Goal: Transaction & Acquisition: Purchase product/service

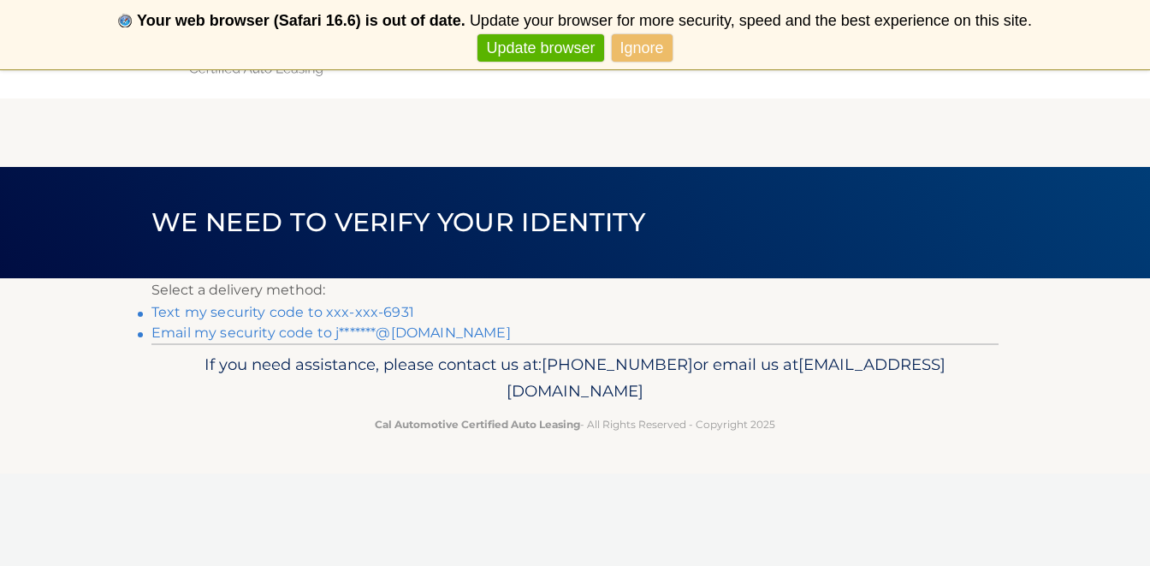
click at [385, 312] on link "Text my security code to xxx-xxx-6931" at bounding box center [282, 312] width 263 height 16
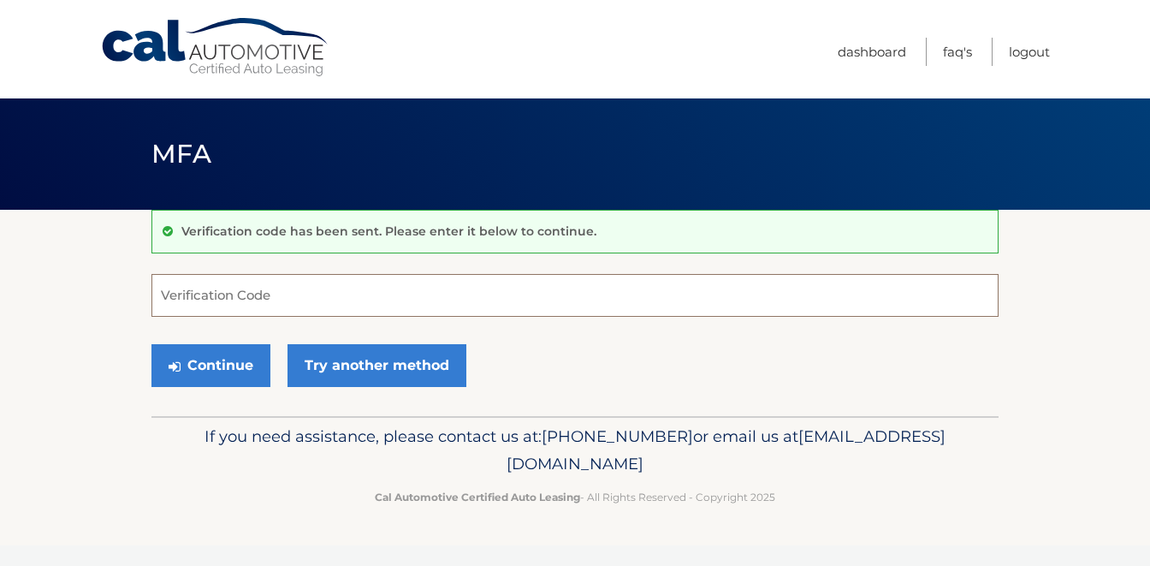
click at [376, 305] on input "Verification Code" at bounding box center [574, 295] width 847 height 43
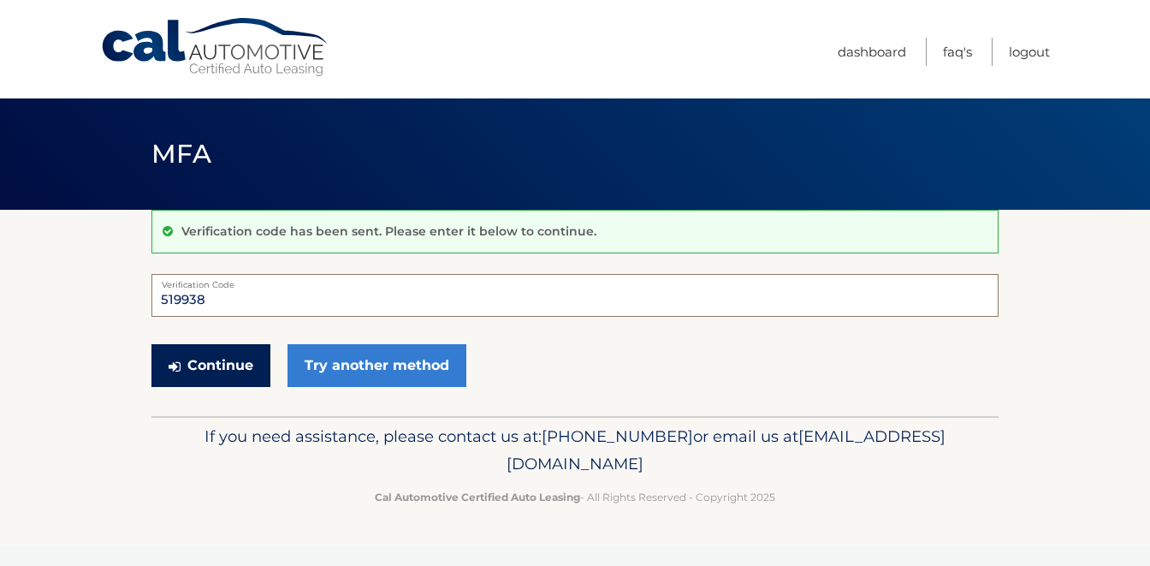
type input "519938"
click at [246, 366] on button "Continue" at bounding box center [210, 365] width 119 height 43
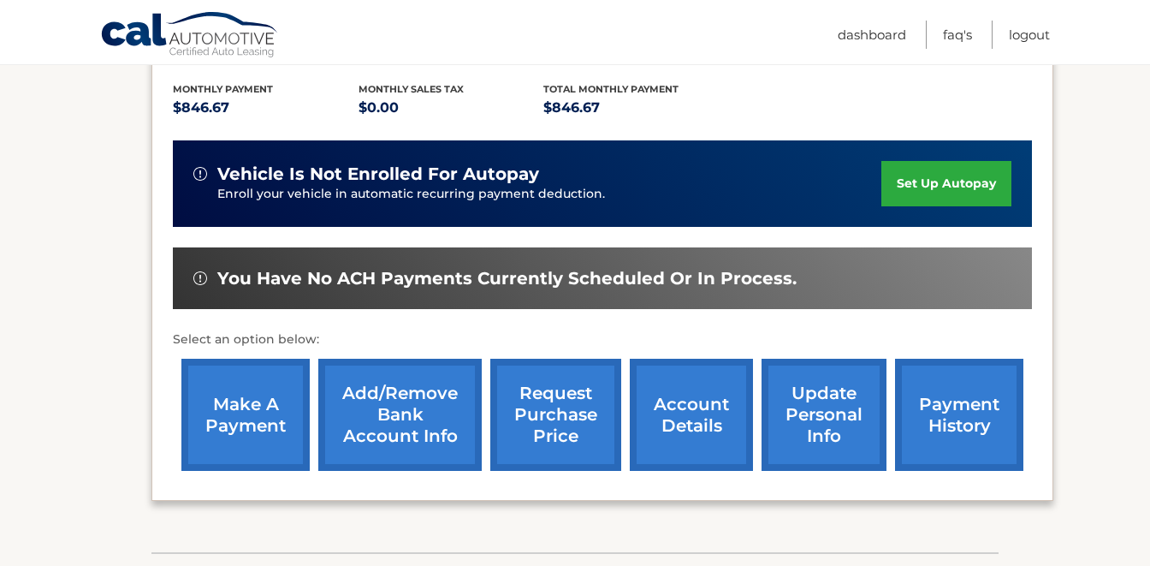
scroll to position [359, 0]
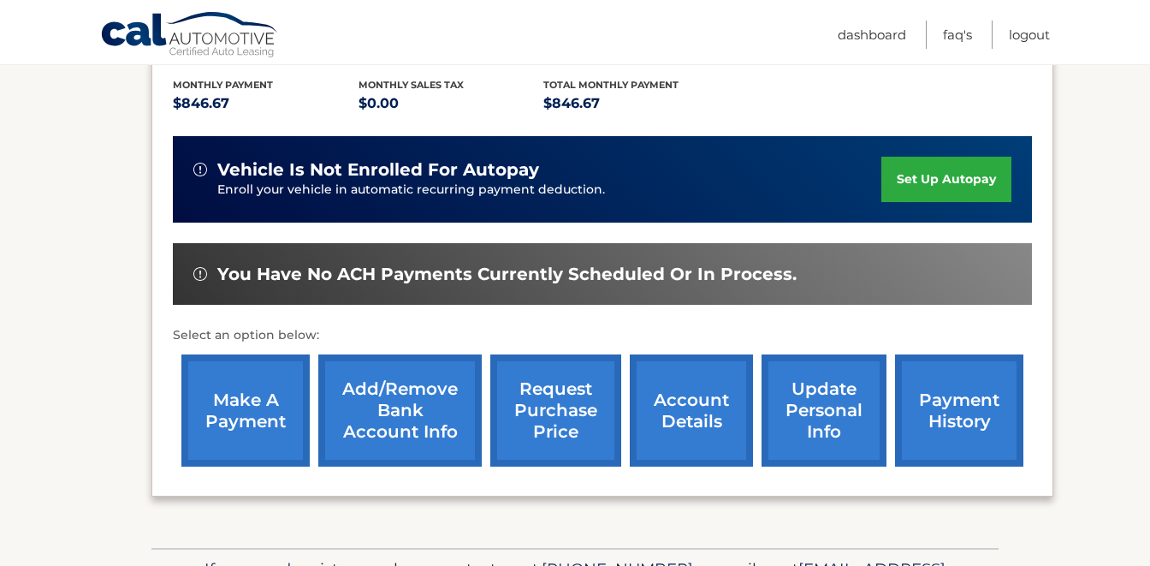
click at [953, 425] on link "payment history" at bounding box center [959, 410] width 128 height 112
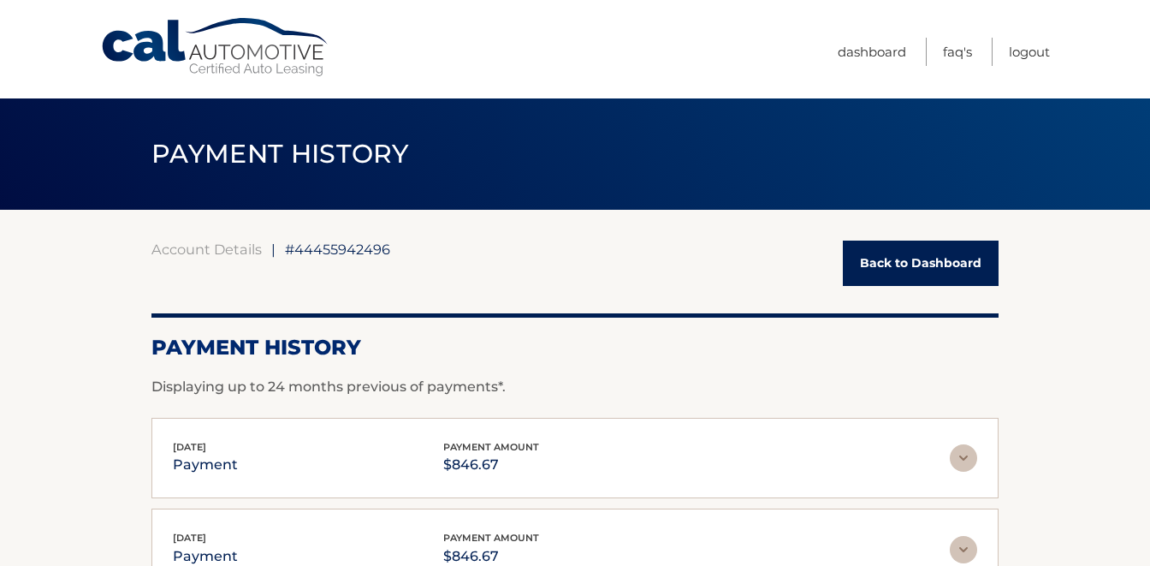
click at [977, 267] on link "Back to Dashboard" at bounding box center [921, 262] width 156 height 45
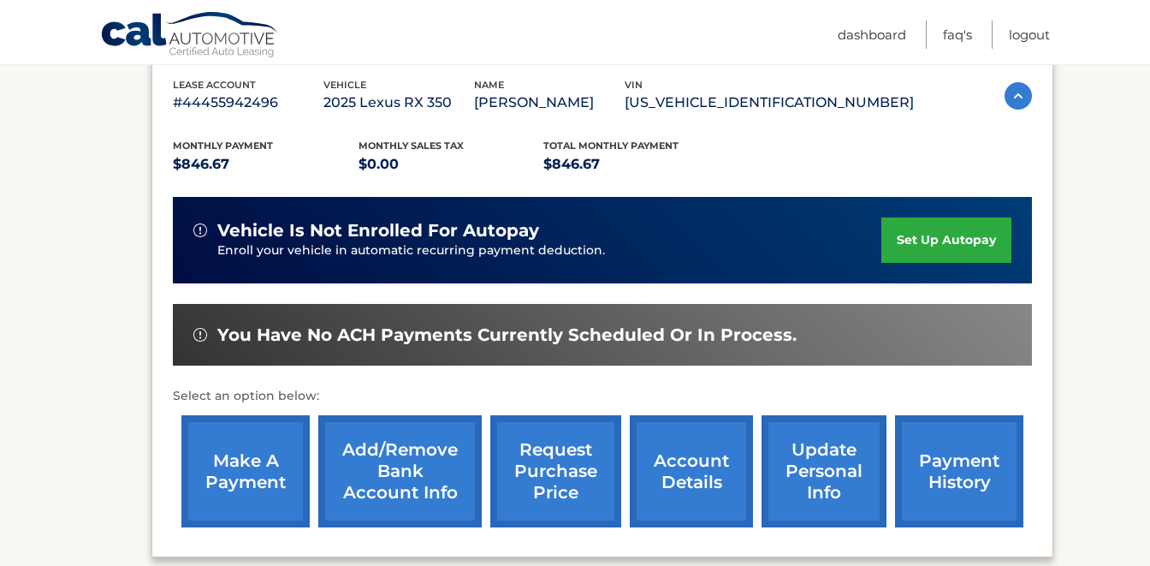
scroll to position [299, 0]
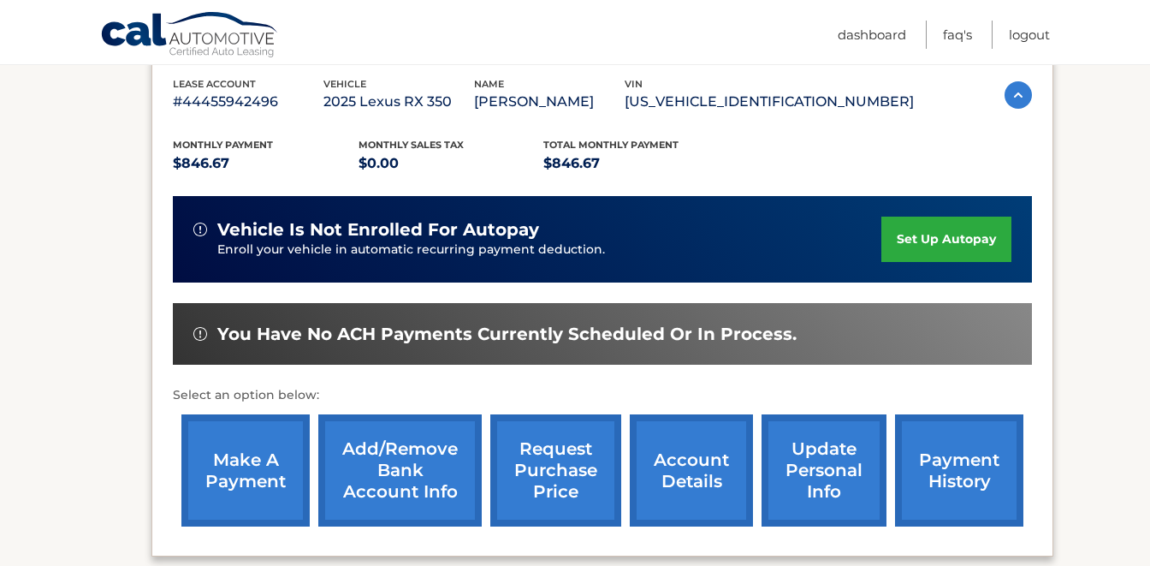
click at [276, 462] on link "make a payment" at bounding box center [245, 470] width 128 height 112
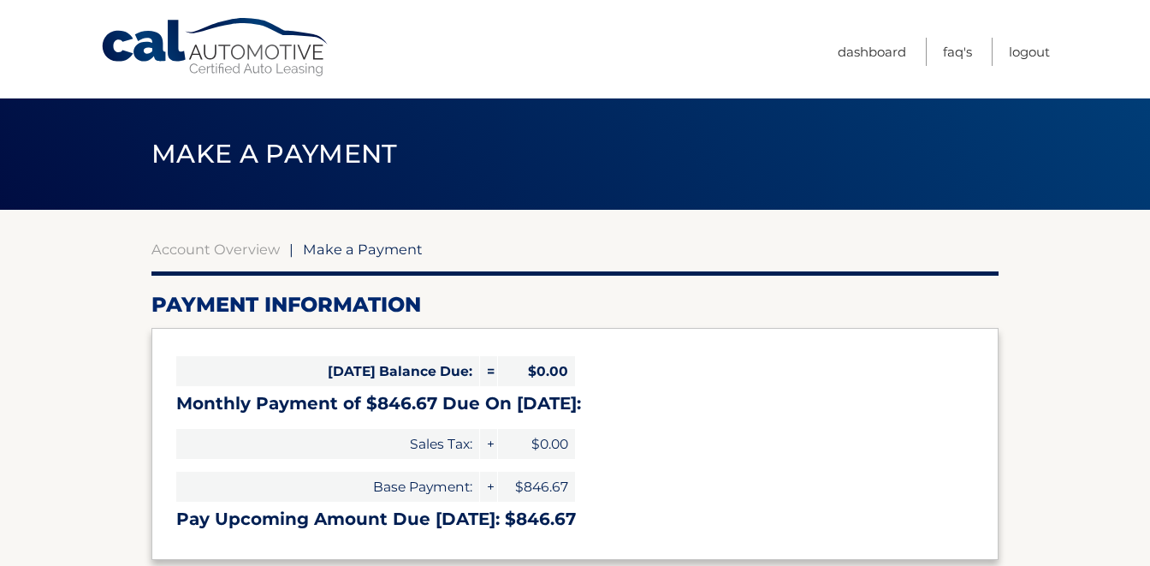
select select "NTc2YWFhMWUtOGI0Ny00YWYyLTkyZDAtNDdmZThiOWUyNmQw"
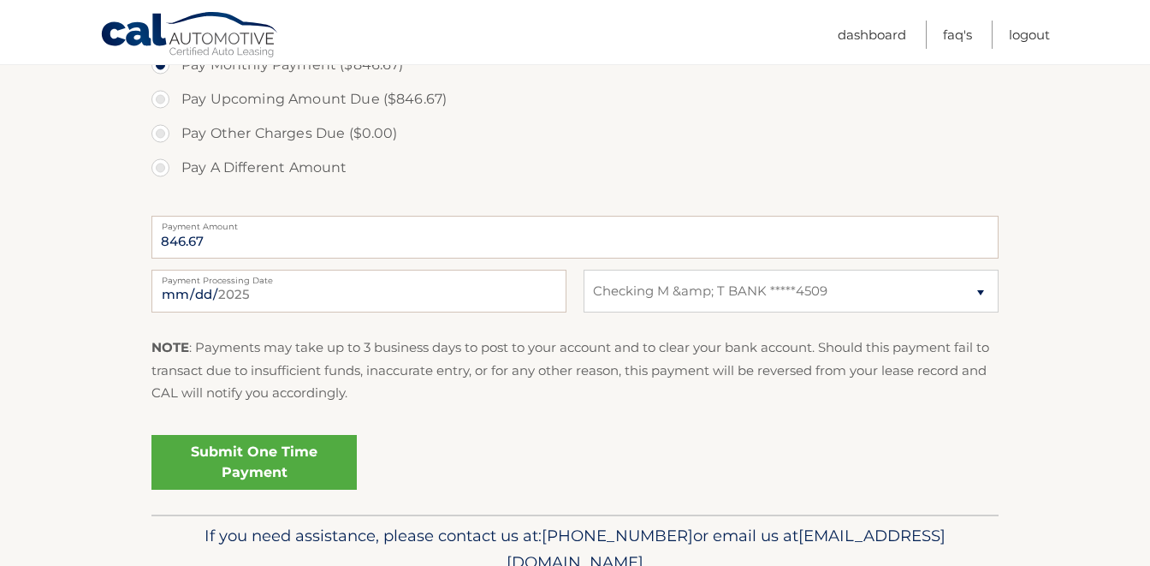
scroll to position [584, 0]
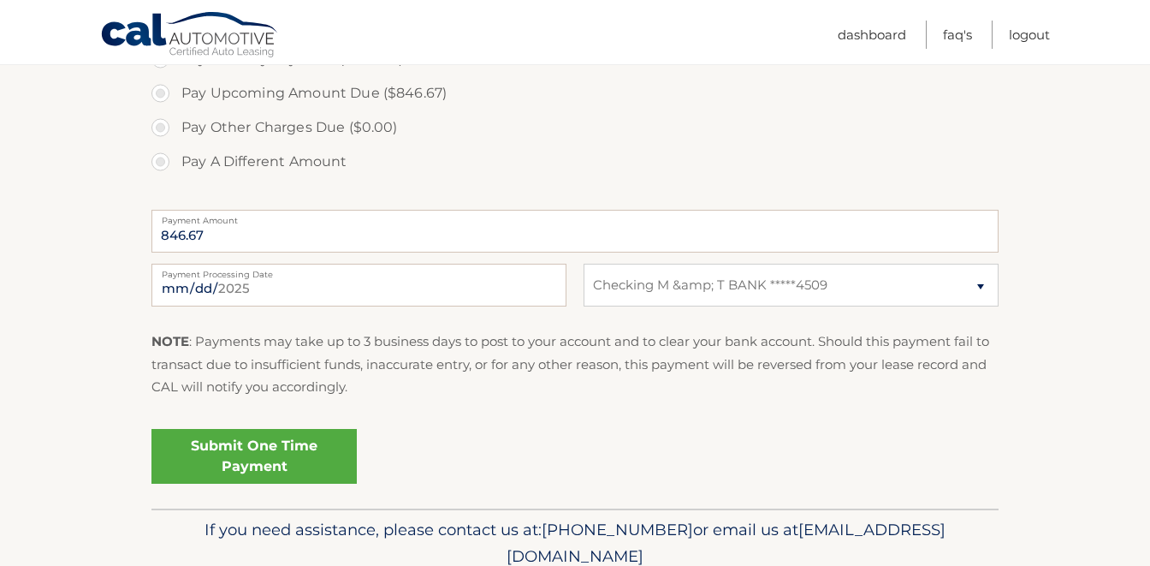
click at [317, 453] on link "Submit One Time Payment" at bounding box center [253, 456] width 205 height 55
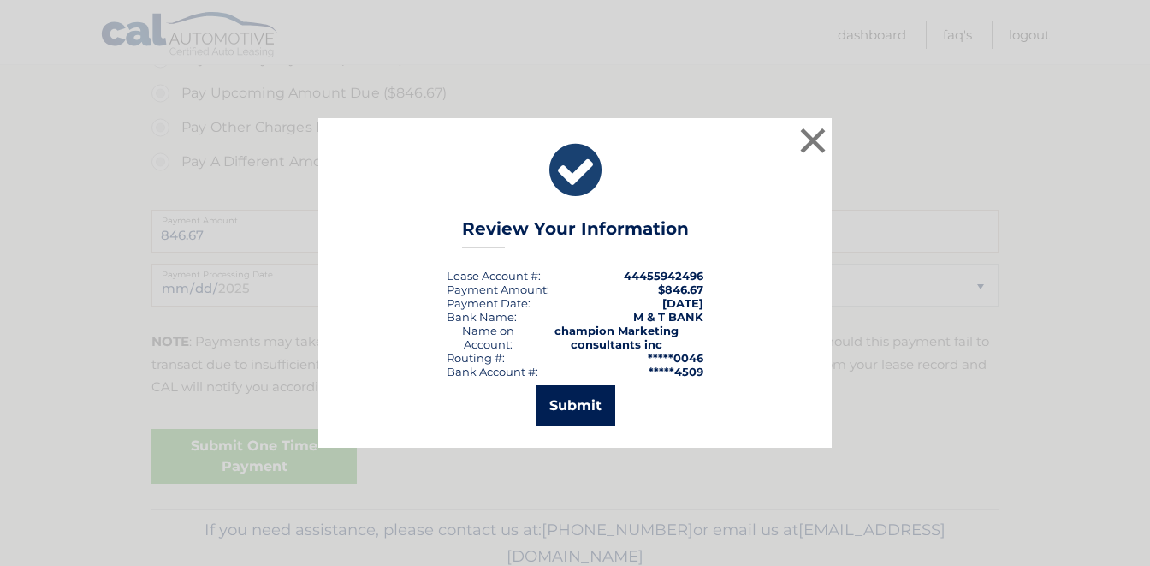
click at [587, 410] on button "Submit" at bounding box center [576, 405] width 80 height 41
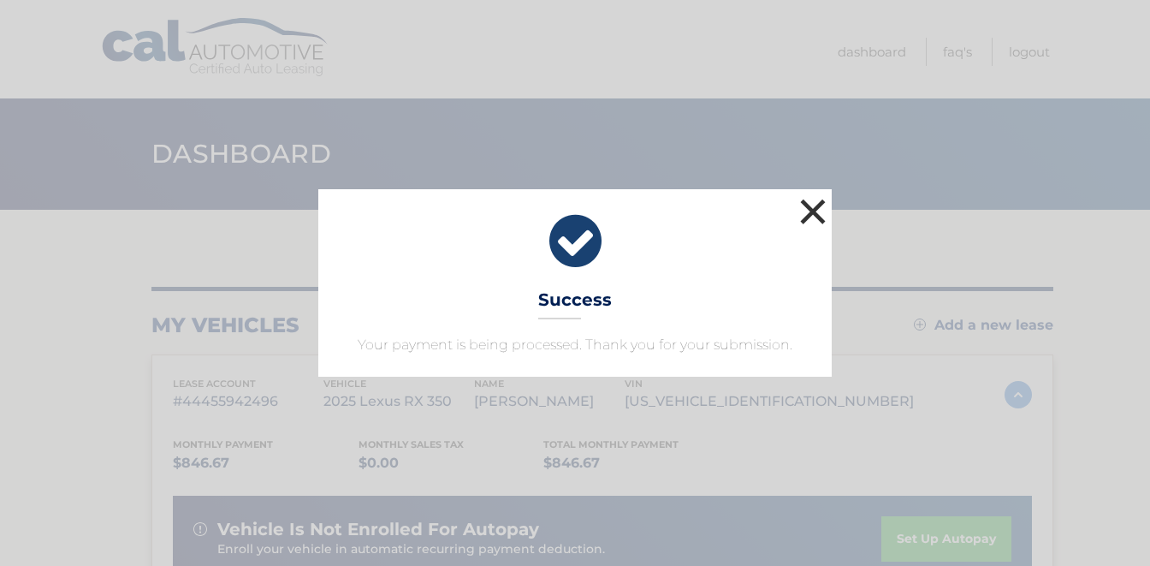
click at [815, 211] on button "×" at bounding box center [813, 211] width 34 height 34
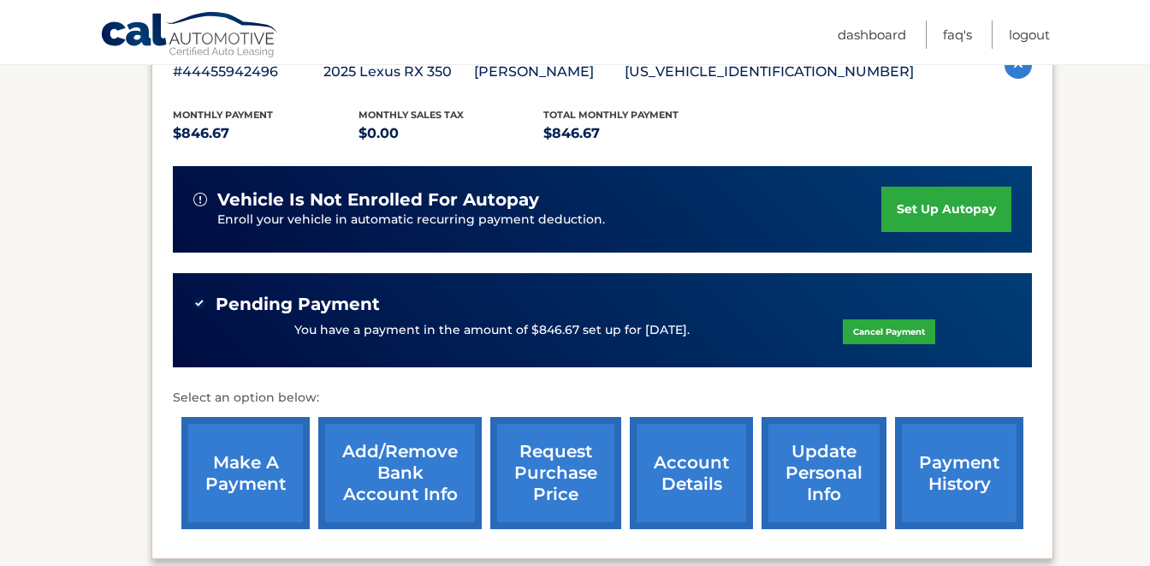
scroll to position [330, 0]
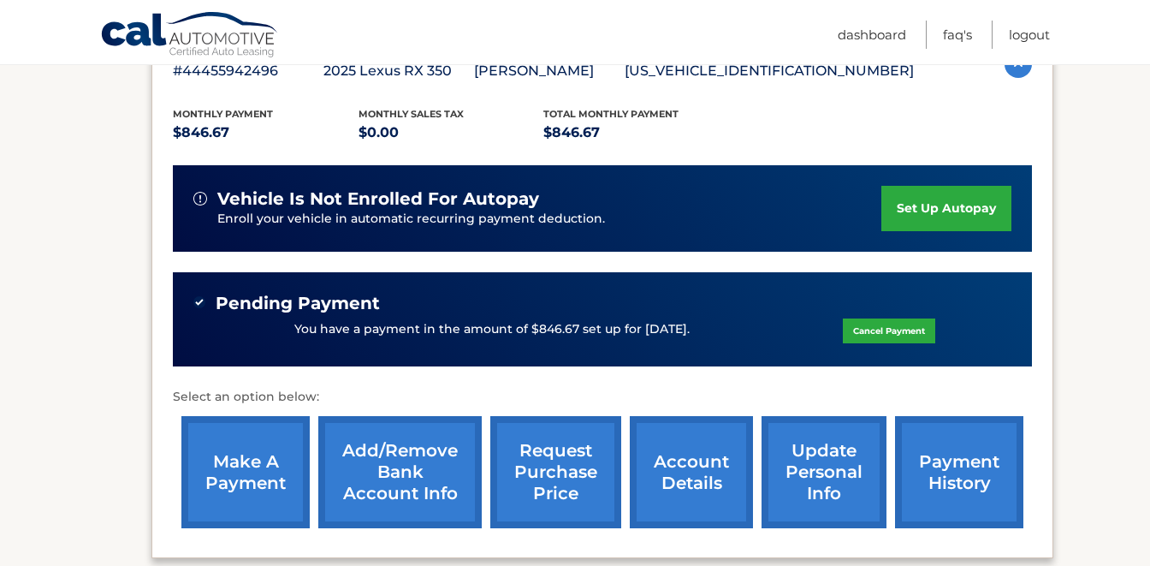
click at [962, 461] on link "payment history" at bounding box center [959, 472] width 128 height 112
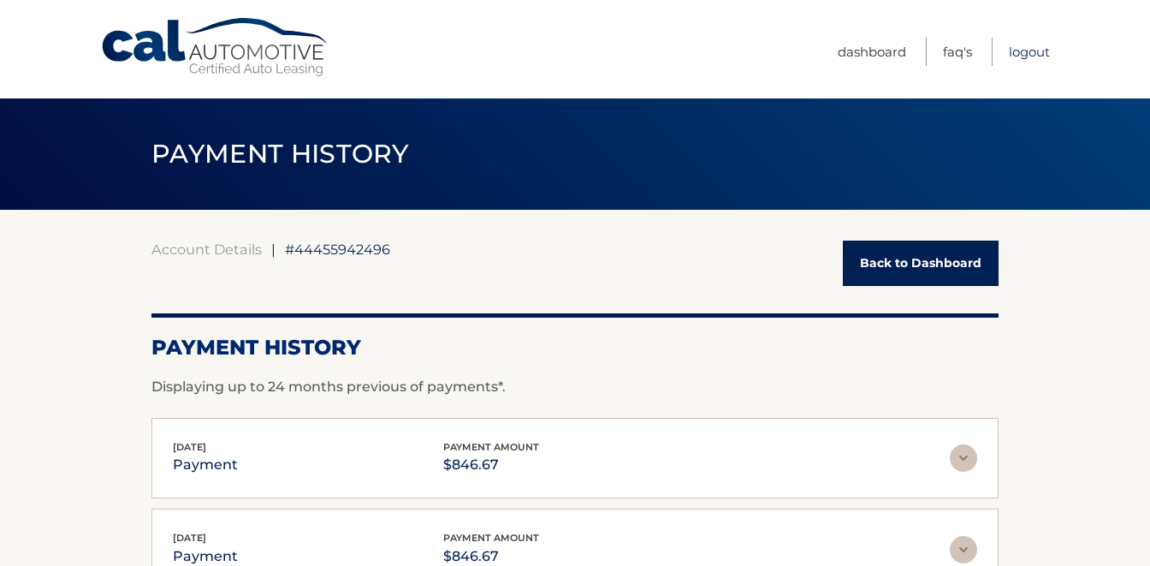
click at [1030, 50] on link "Logout" at bounding box center [1029, 52] width 41 height 28
